Goal: Task Accomplishment & Management: Use online tool/utility

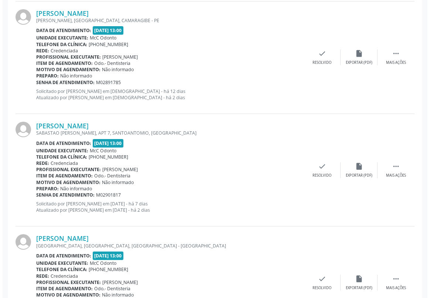
scroll to position [906, 0]
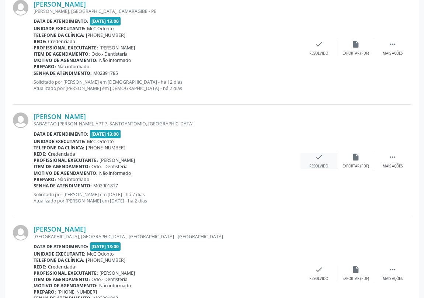
click at [324, 161] on div "check Resolvido" at bounding box center [319, 161] width 37 height 16
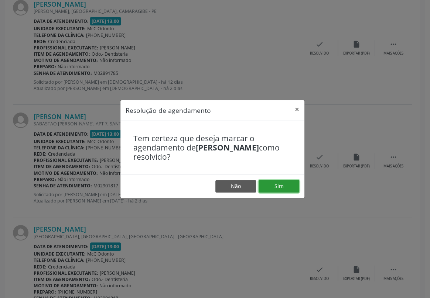
click at [281, 187] on button "Sim" at bounding box center [278, 186] width 41 height 13
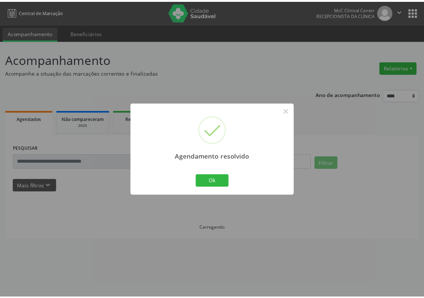
scroll to position [0, 0]
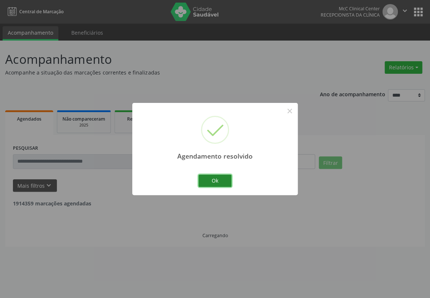
click at [207, 183] on button "Ok" at bounding box center [214, 181] width 33 height 13
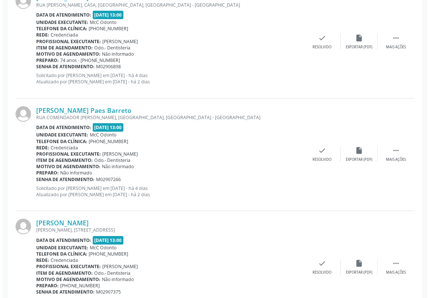
scroll to position [1399, 0]
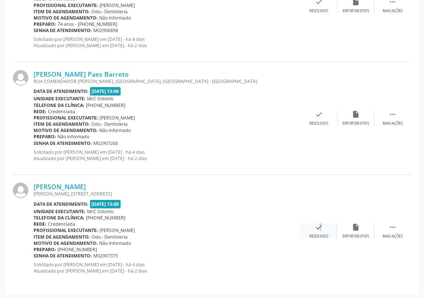
click at [316, 230] on div "check Resolvido" at bounding box center [319, 231] width 37 height 16
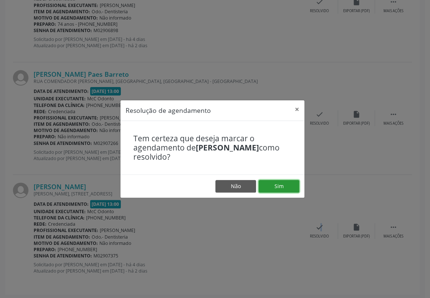
click at [279, 188] on button "Sim" at bounding box center [278, 186] width 41 height 13
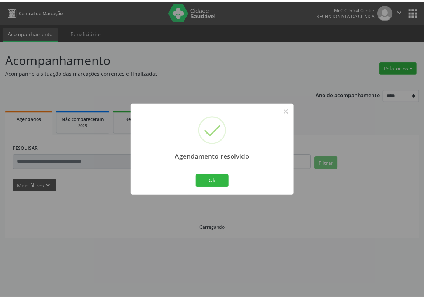
scroll to position [0, 0]
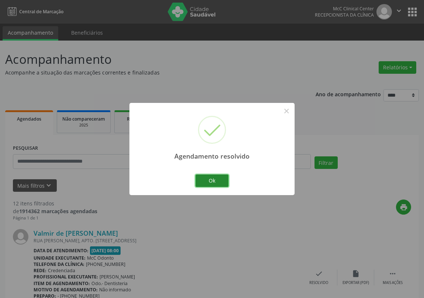
click at [203, 181] on button "Ok" at bounding box center [212, 181] width 33 height 13
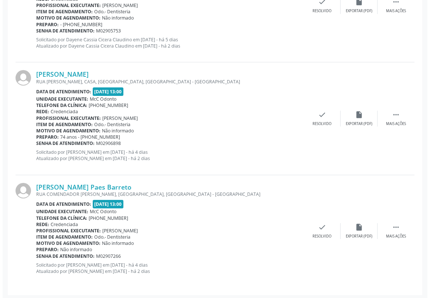
scroll to position [1287, 0]
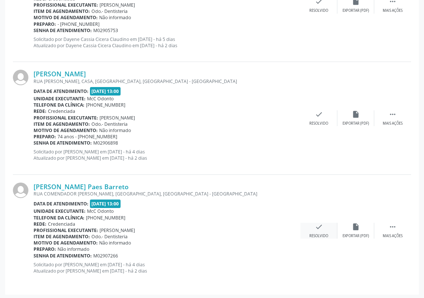
click at [321, 231] on div "check Resolvido" at bounding box center [319, 231] width 37 height 16
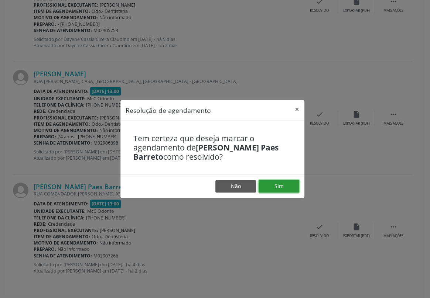
click at [275, 185] on button "Sim" at bounding box center [278, 186] width 41 height 13
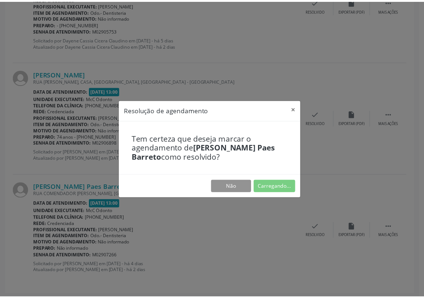
scroll to position [0, 0]
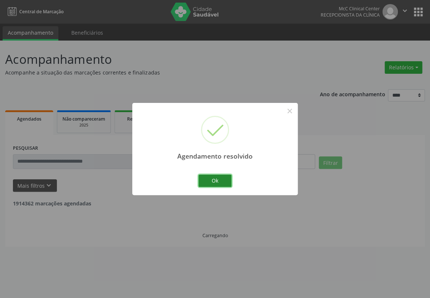
click at [228, 182] on button "Ok" at bounding box center [214, 181] width 33 height 13
